Goal: Book appointment/travel/reservation

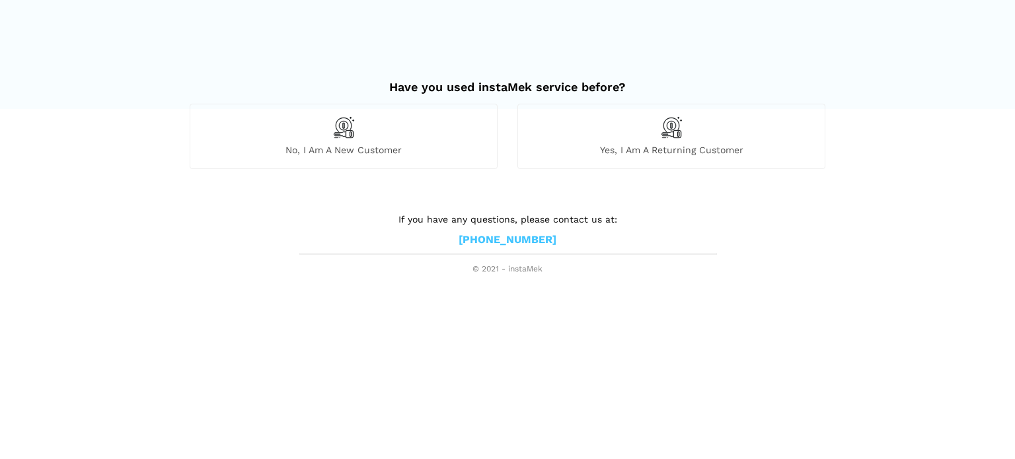
click at [357, 139] on div "No, I am a new customer" at bounding box center [344, 136] width 308 height 65
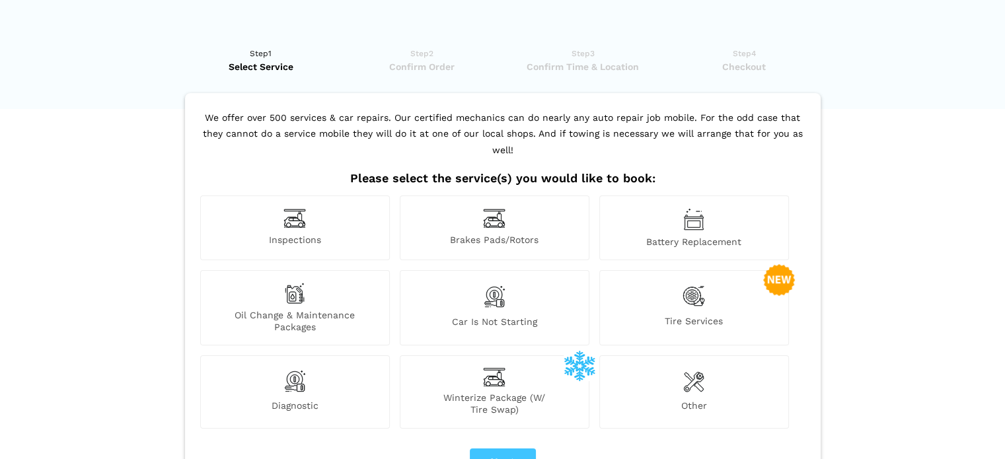
click at [494, 211] on img at bounding box center [494, 218] width 22 height 20
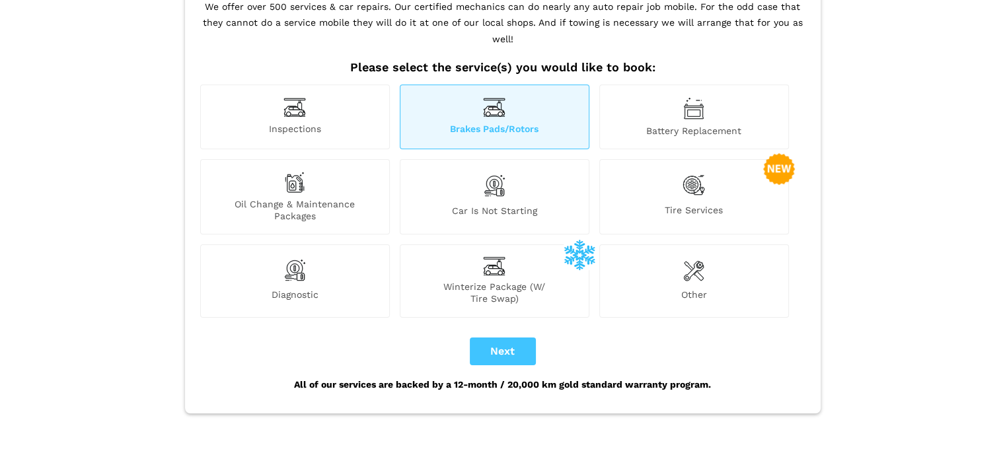
scroll to position [113, 0]
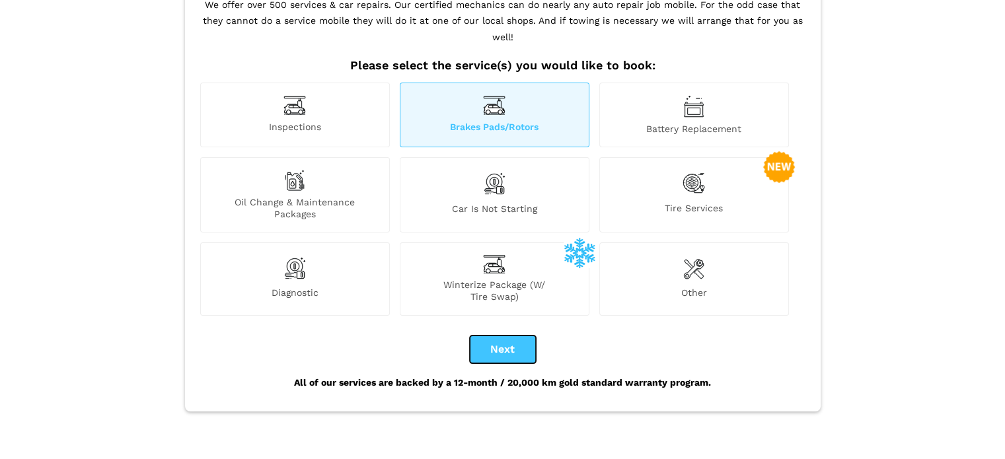
click at [501, 336] on button "Next" at bounding box center [503, 350] width 66 height 28
checkbox input "true"
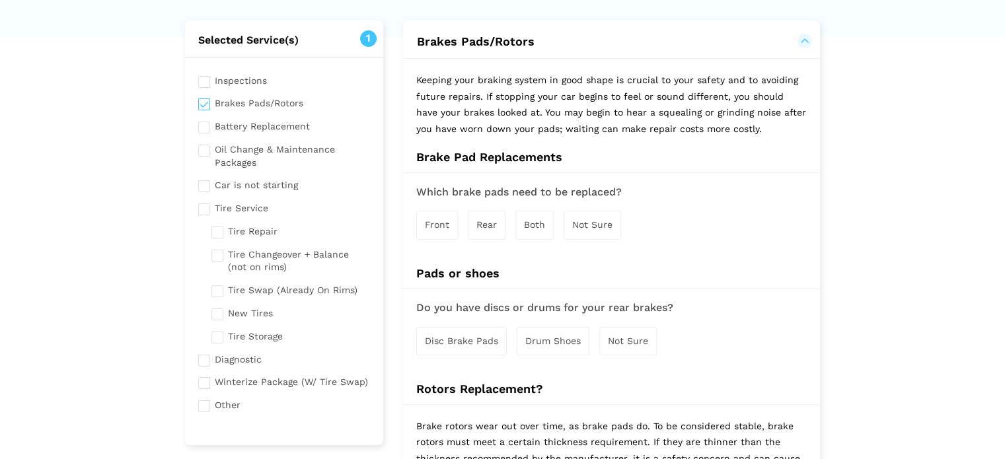
scroll to position [77, 0]
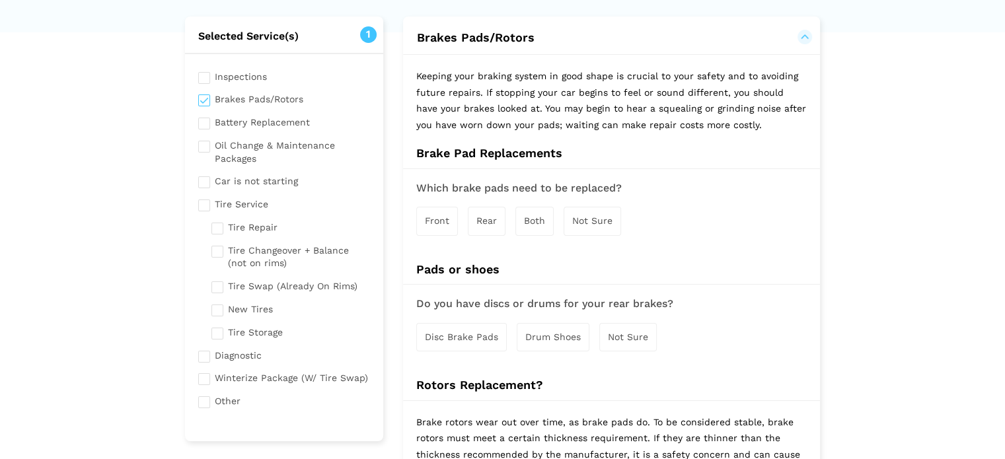
click at [533, 219] on span "Both" at bounding box center [534, 220] width 21 height 11
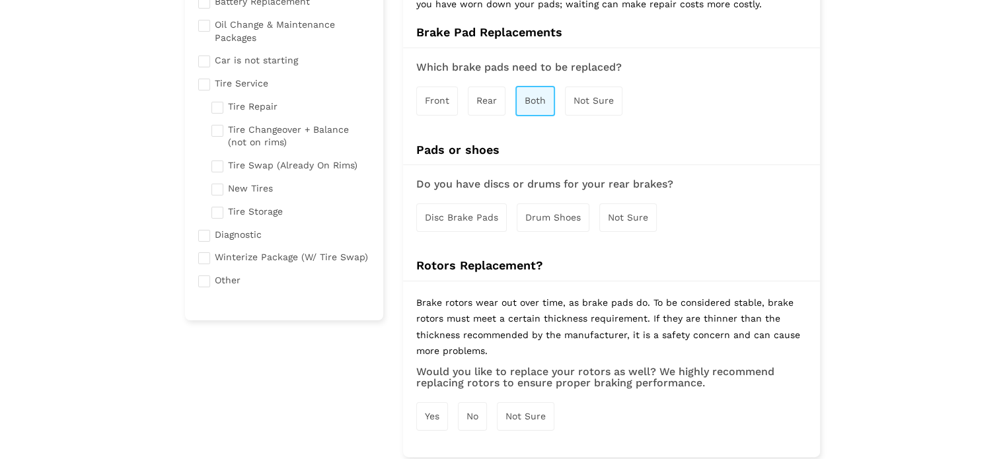
scroll to position [198, 0]
click at [472, 214] on span "Disc Brake Pads" at bounding box center [461, 217] width 73 height 11
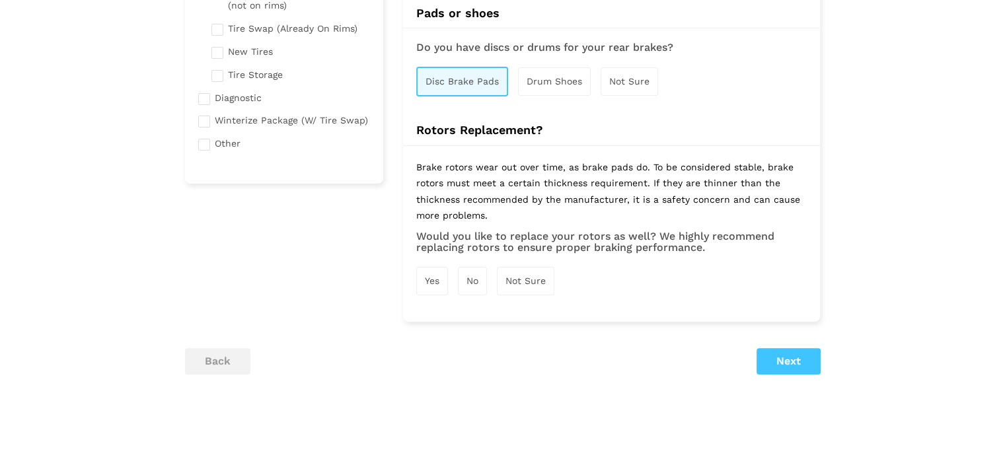
scroll to position [335, 0]
click at [436, 276] on span "Yes" at bounding box center [432, 280] width 15 height 11
click at [793, 352] on button "Next" at bounding box center [789, 362] width 64 height 26
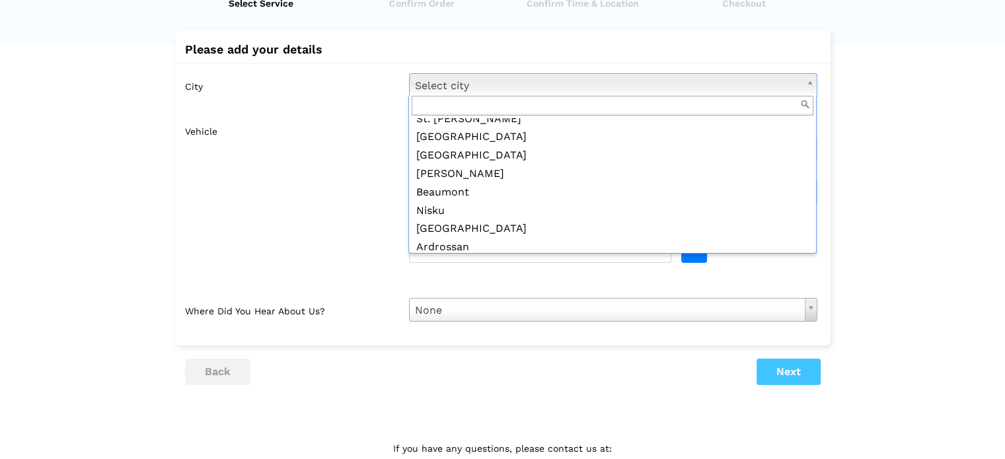
scroll to position [0, 0]
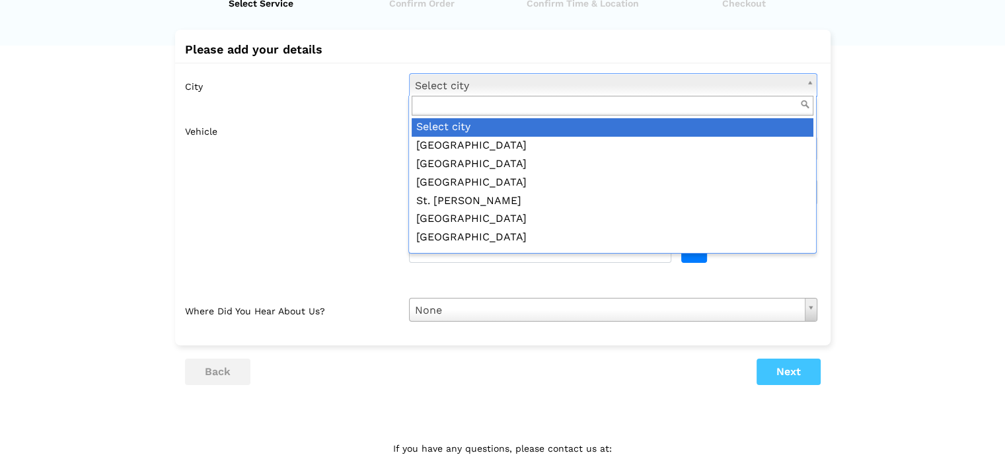
click at [471, 106] on input "text" at bounding box center [613, 106] width 402 height 20
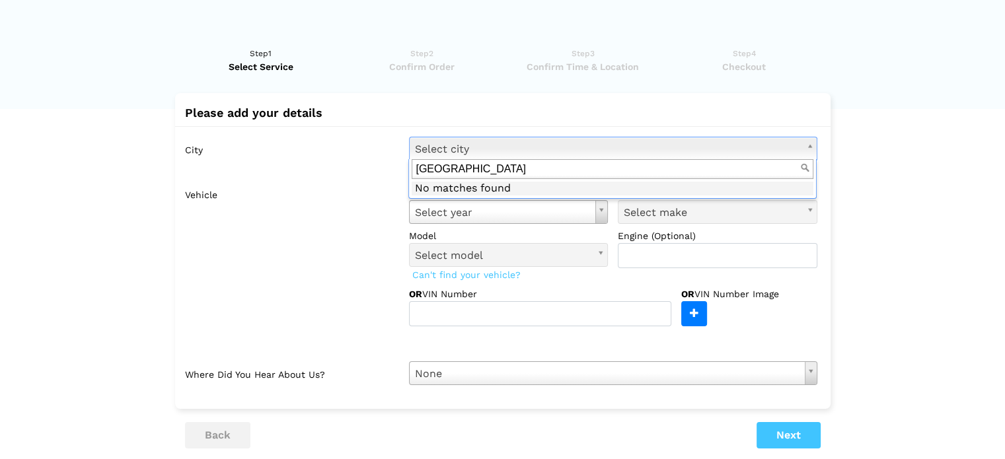
type input "[GEOGRAPHIC_DATA]"
